Goal: Task Accomplishment & Management: Use online tool/utility

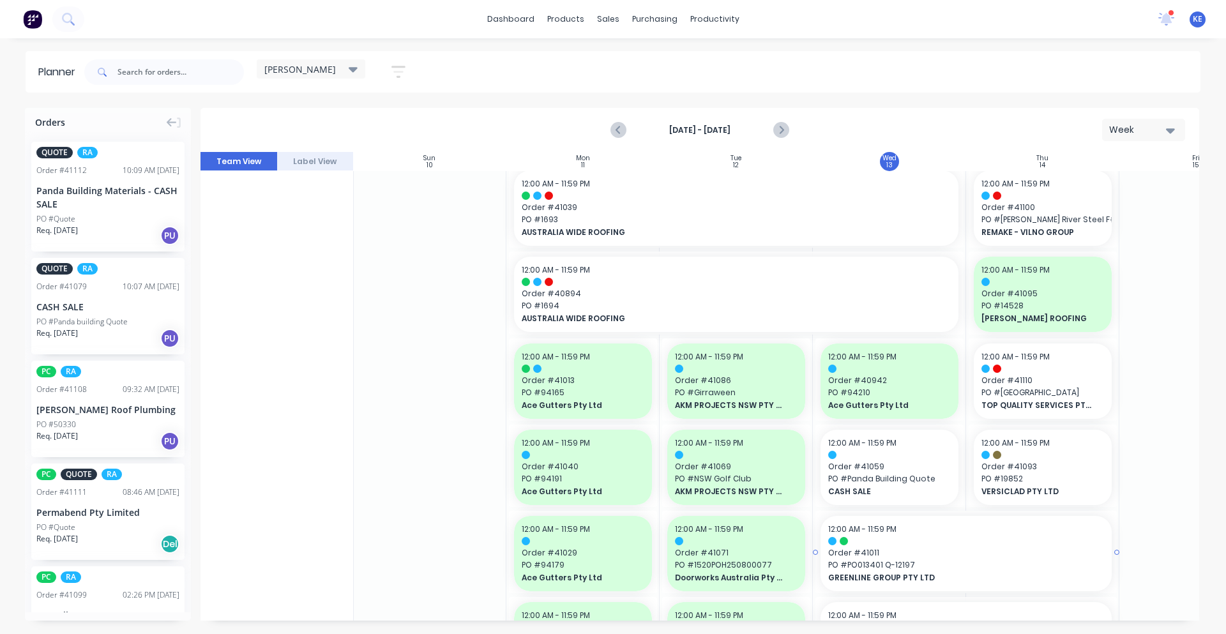
scroll to position [0, 1]
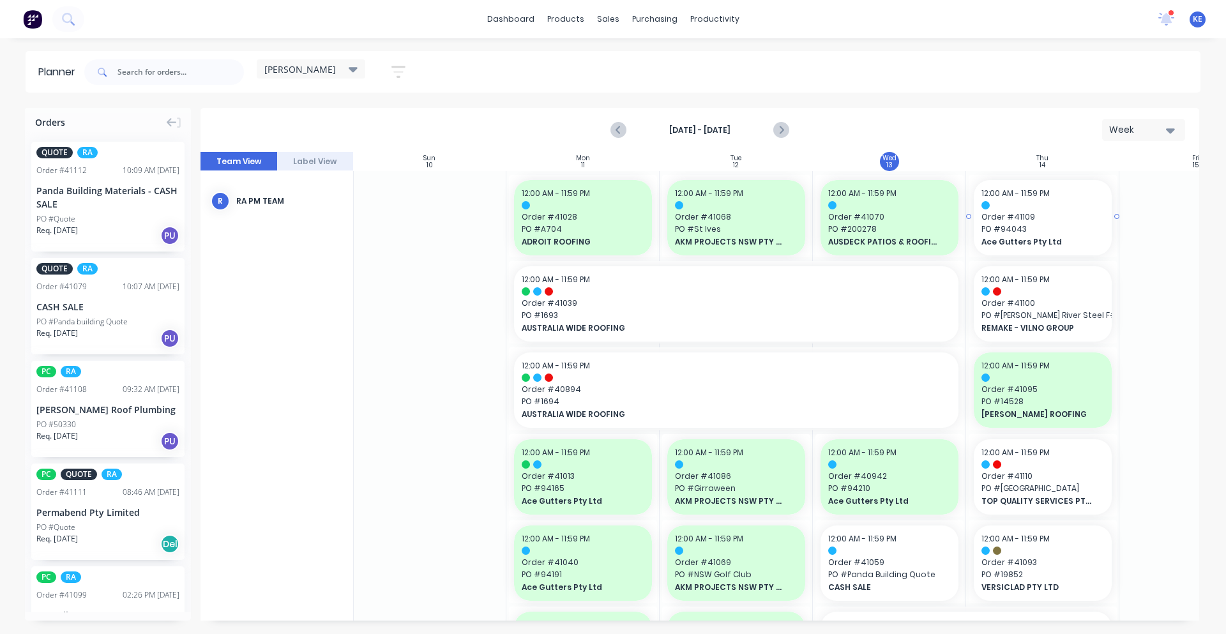
click at [1058, 241] on span "Ace Gutters Pty Ltd" at bounding box center [1037, 241] width 111 height 11
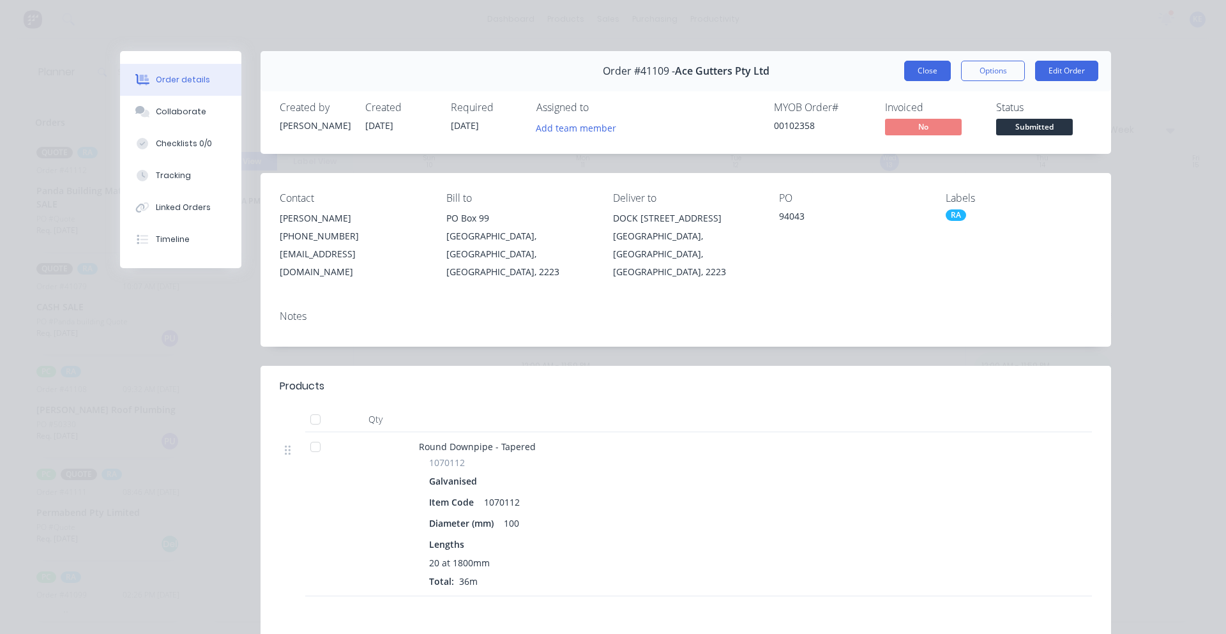
click at [923, 69] on button "Close" at bounding box center [927, 71] width 47 height 20
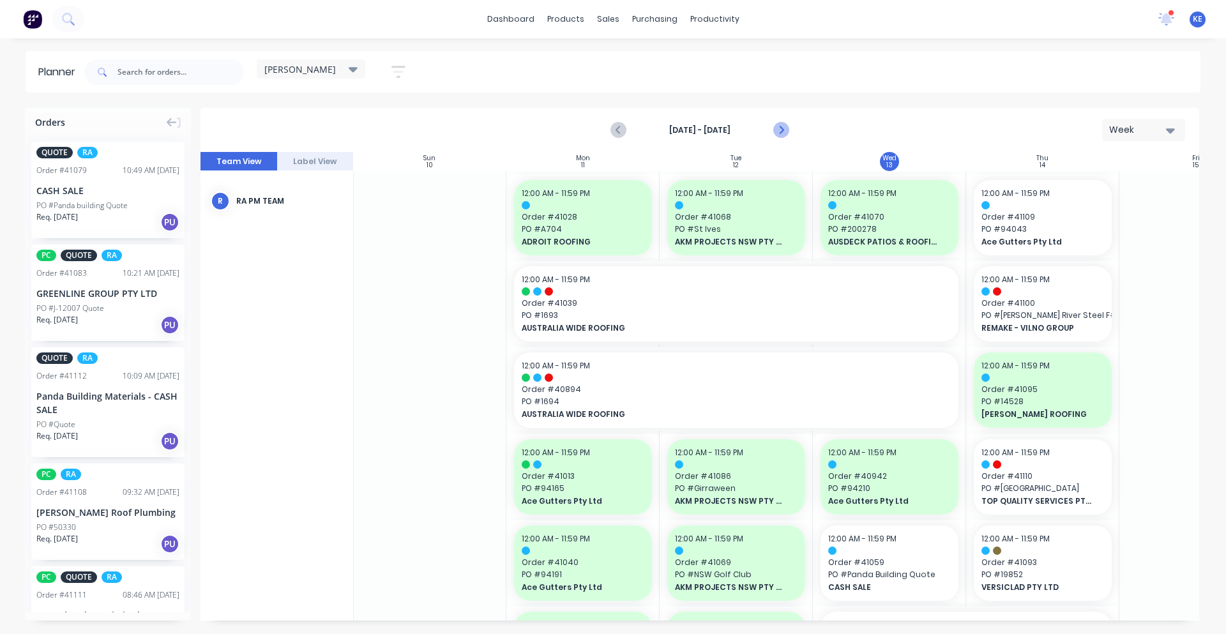
click at [777, 133] on icon "Next page" at bounding box center [780, 130] width 15 height 15
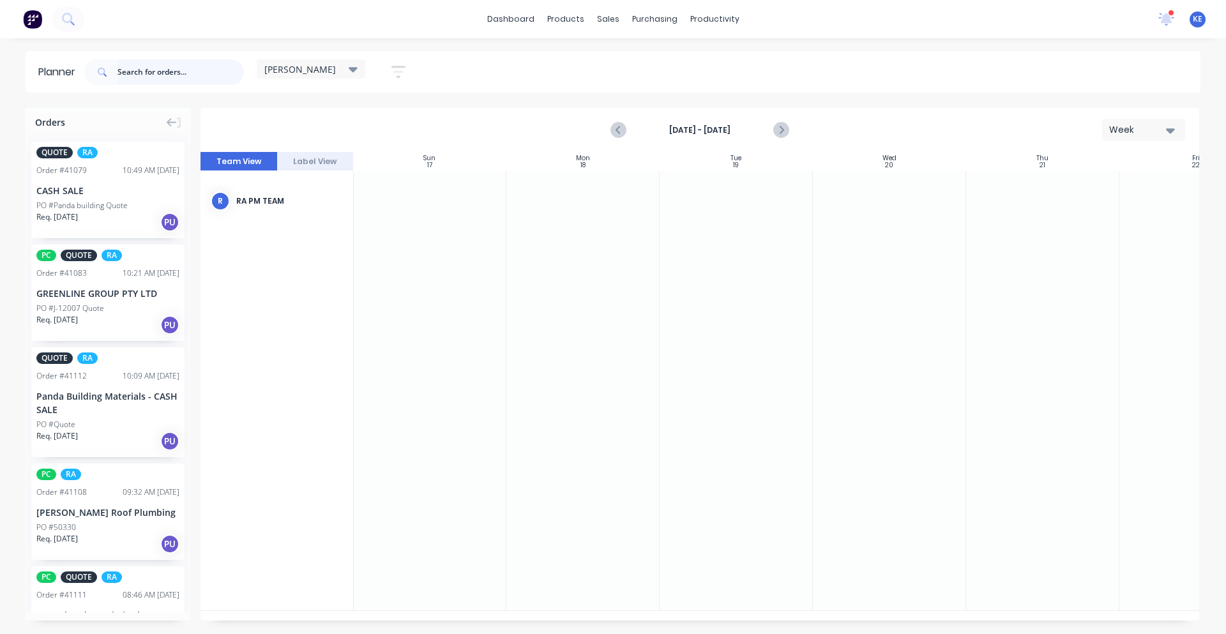
click at [168, 77] on input "text" at bounding box center [181, 72] width 126 height 26
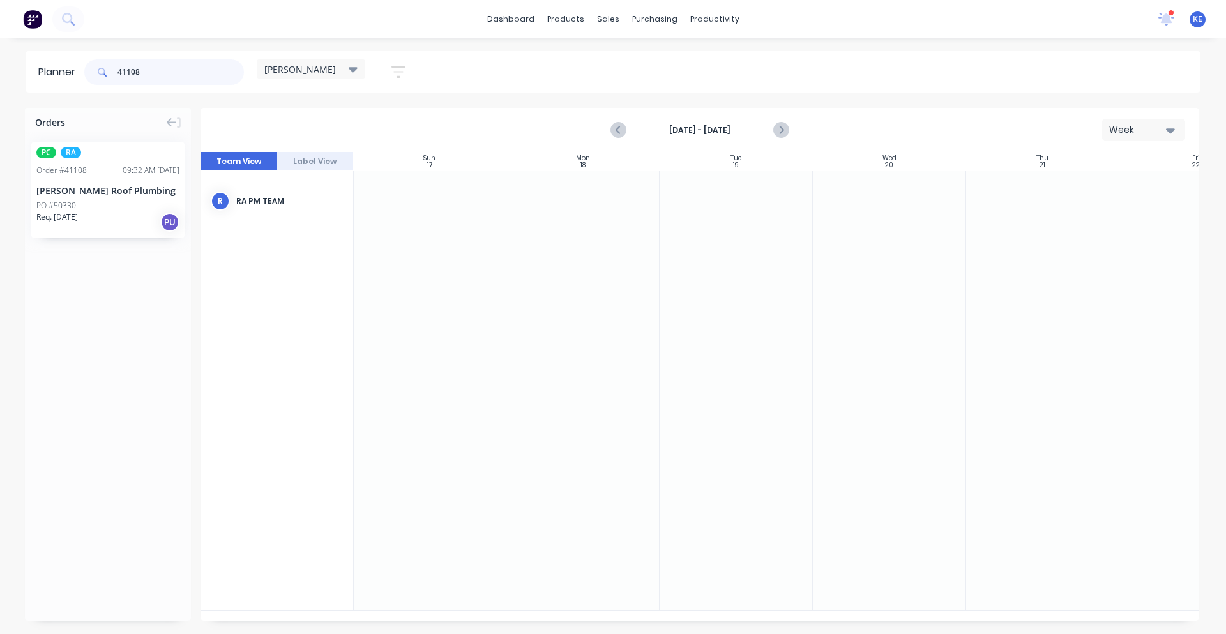
type input "41108"
drag, startPoint x: 65, startPoint y: 200, endPoint x: 876, endPoint y: 238, distance: 812.1
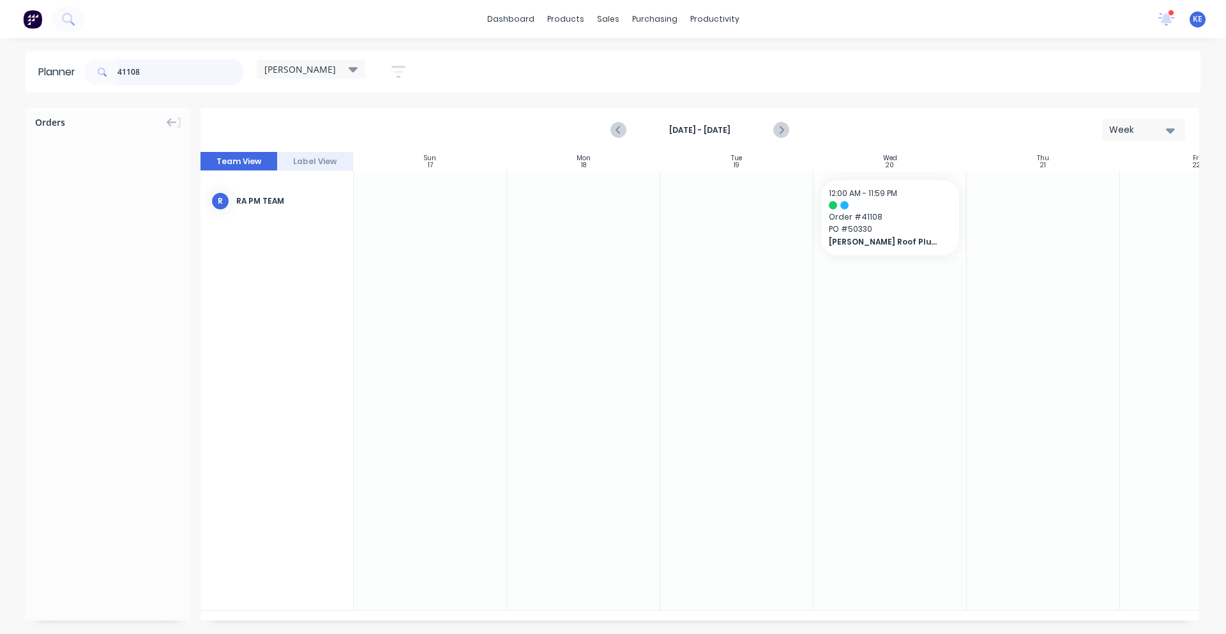
drag, startPoint x: 191, startPoint y: 73, endPoint x: -52, endPoint y: 68, distance: 242.8
click at [0, 68] on html "dashboard products sales purchasing productivity dashboard products Product Cat…" at bounding box center [613, 317] width 1226 height 634
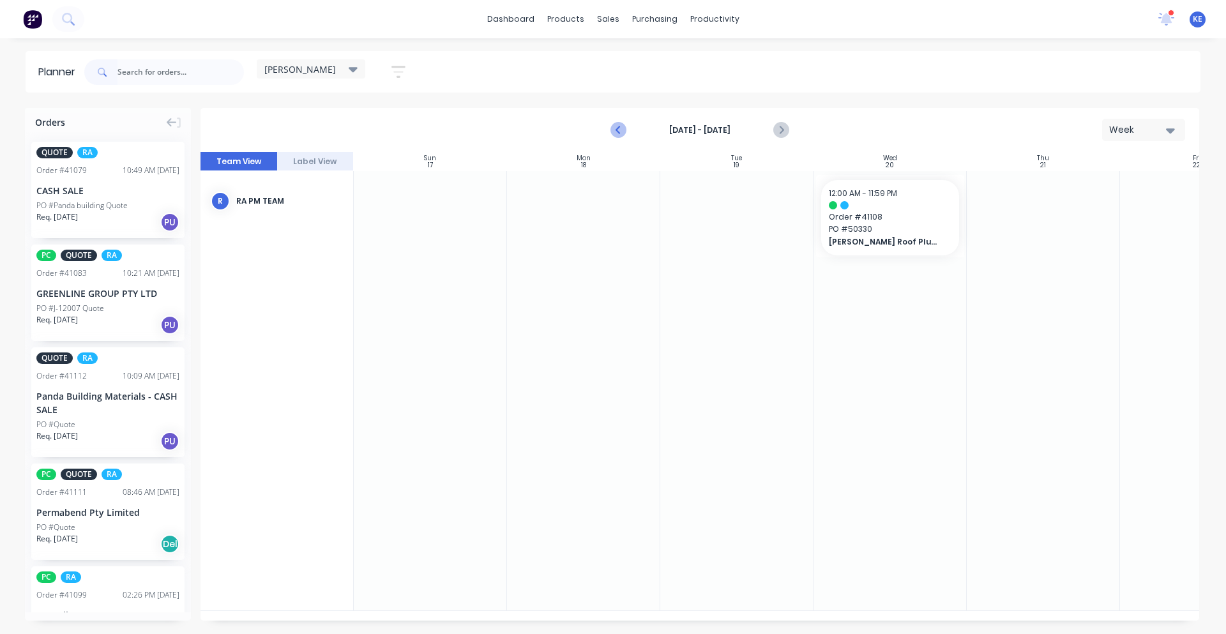
click at [615, 126] on icon "Previous page" at bounding box center [618, 130] width 15 height 15
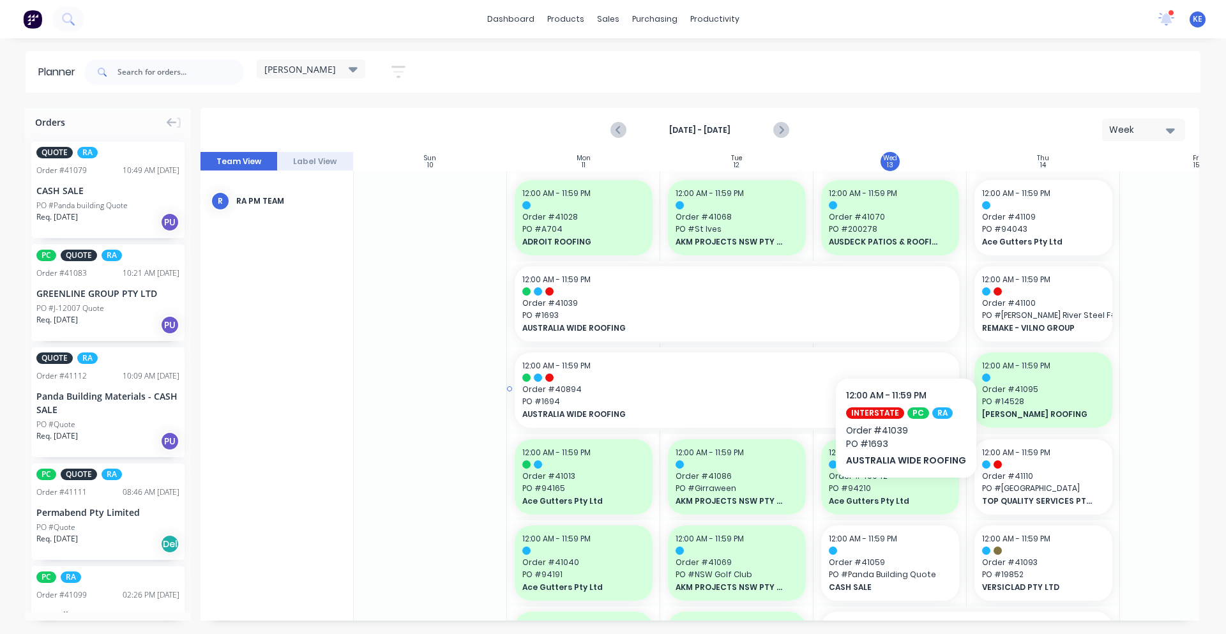
scroll to position [133, 0]
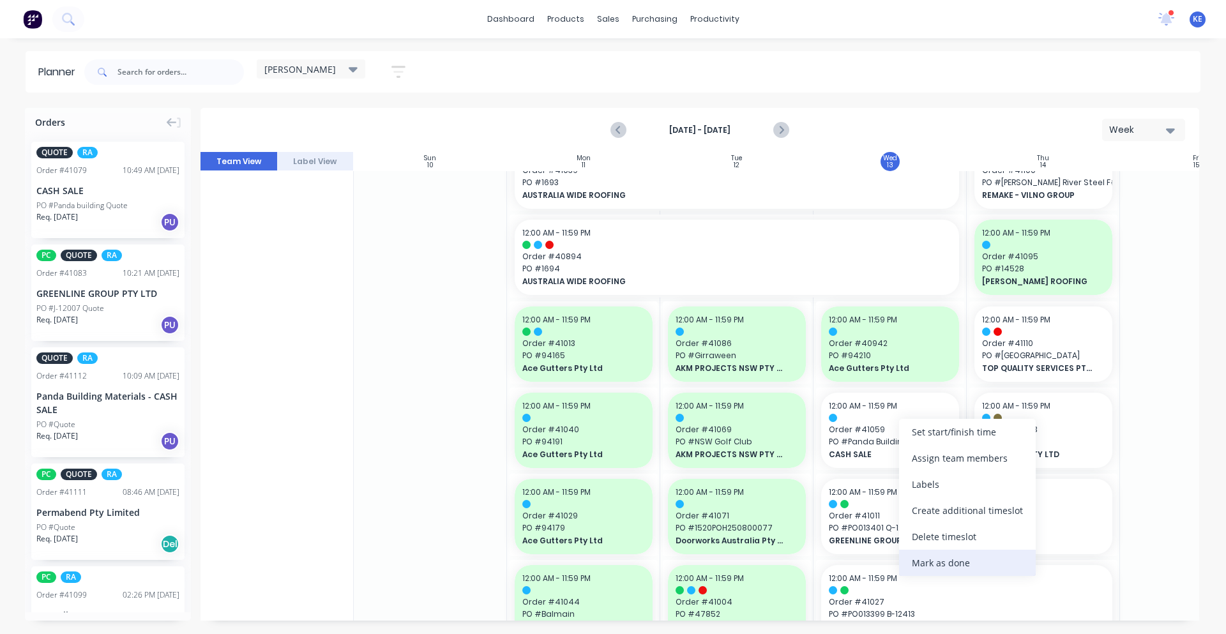
click at [972, 562] on div "Mark as done" at bounding box center [967, 563] width 137 height 26
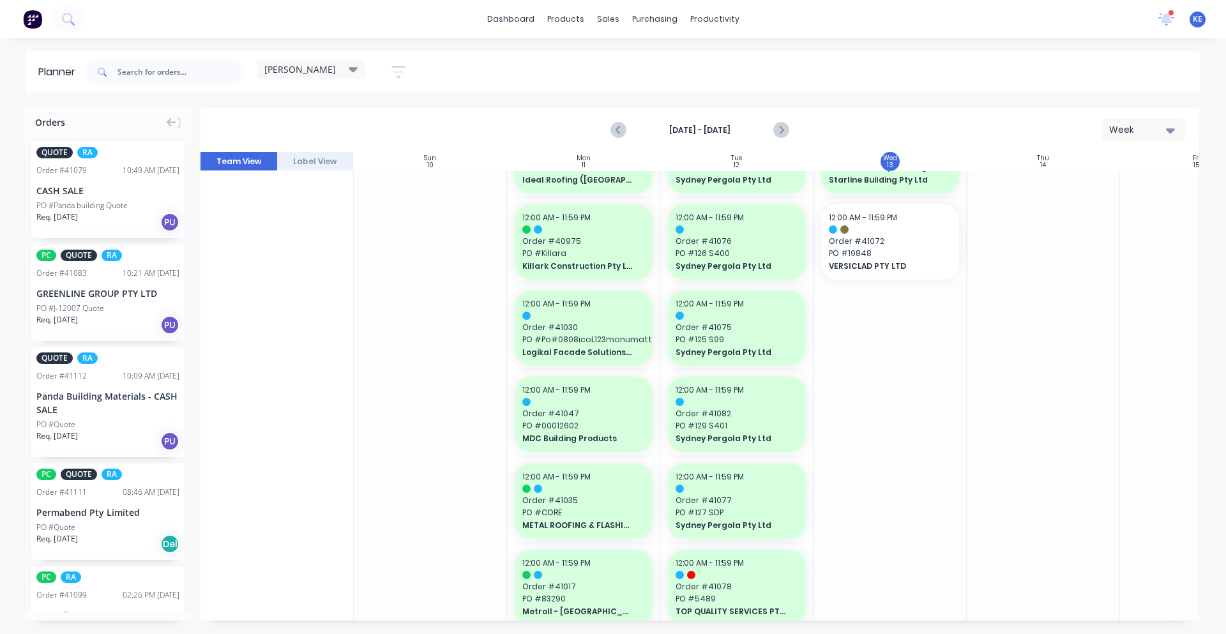
scroll to position [931, 0]
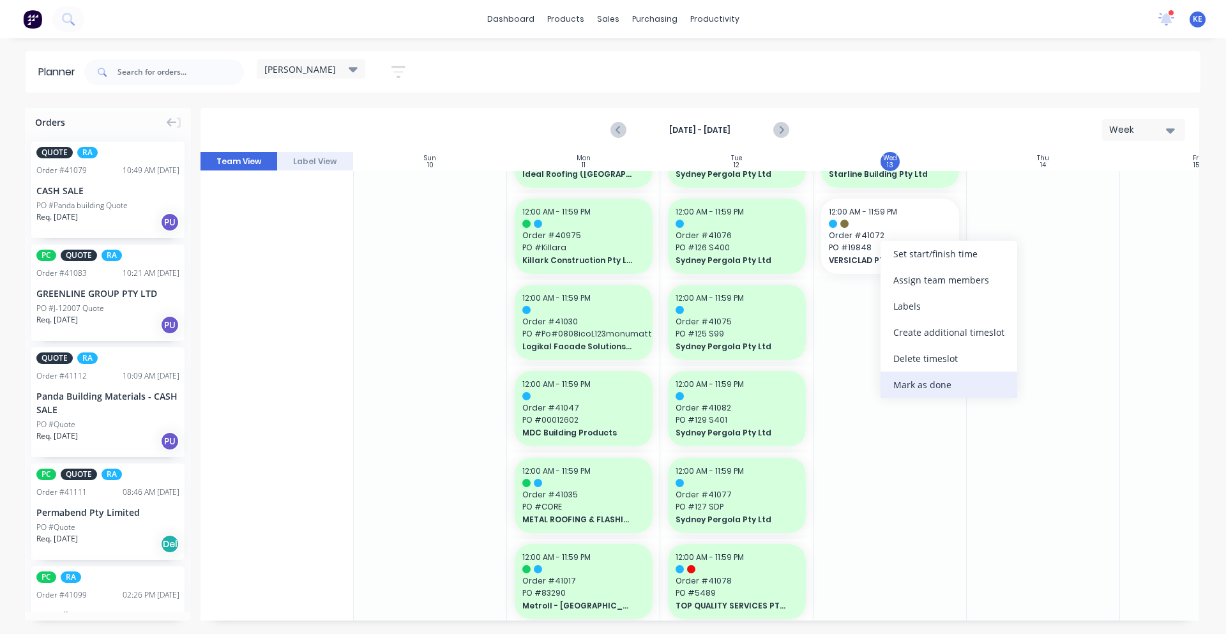
click at [954, 384] on div "Mark as done" at bounding box center [949, 385] width 137 height 26
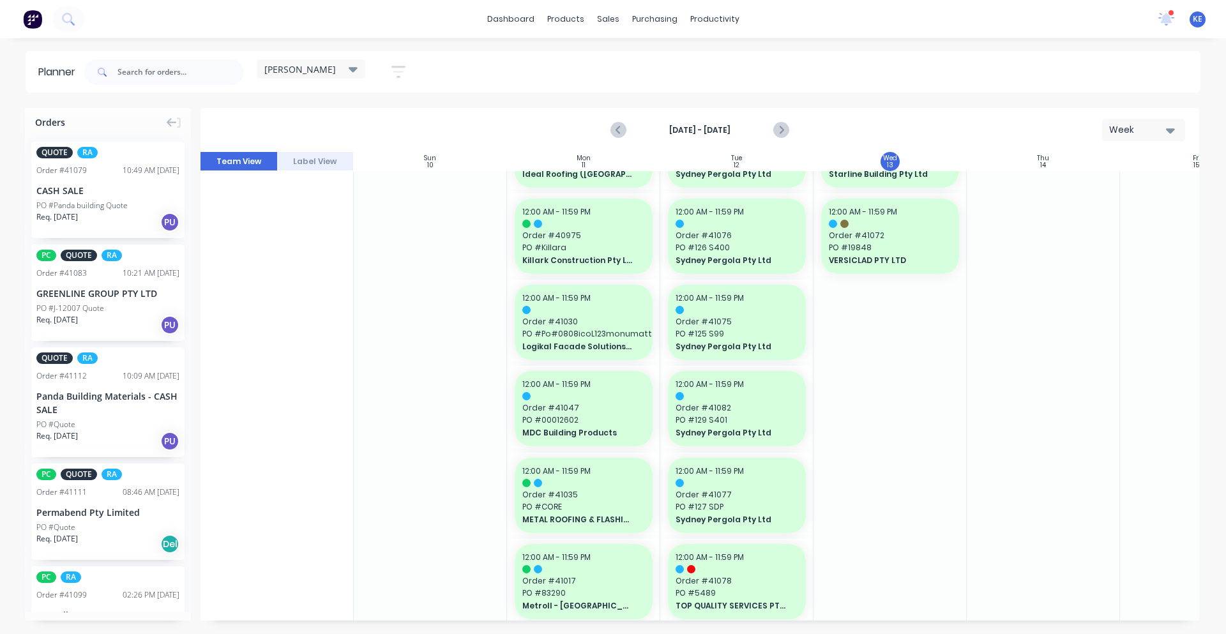
click at [952, 402] on div at bounding box center [890, 324] width 153 height 2169
